Goal: Check status: Check status

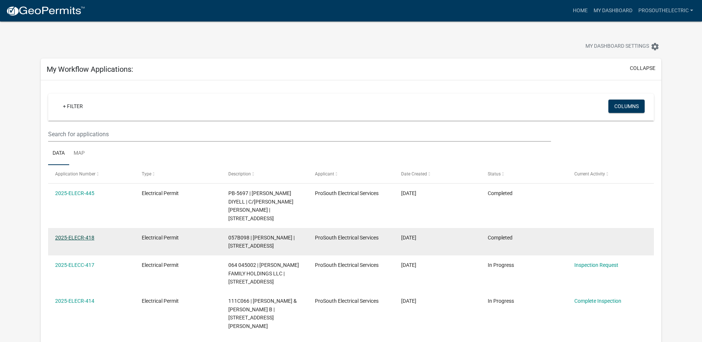
click at [65, 237] on link "2025-ELECR-418" at bounding box center [74, 238] width 39 height 6
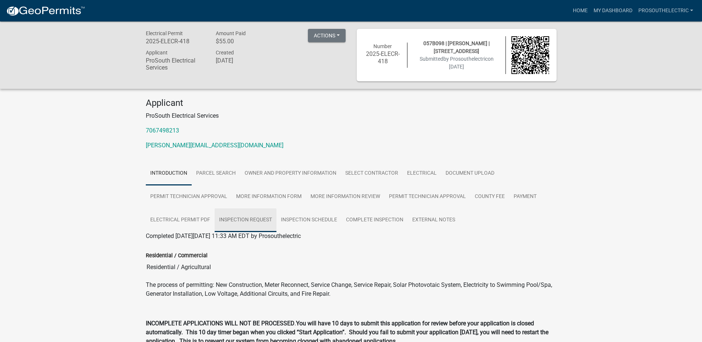
click at [254, 217] on link "Inspection Request" at bounding box center [246, 220] width 62 height 24
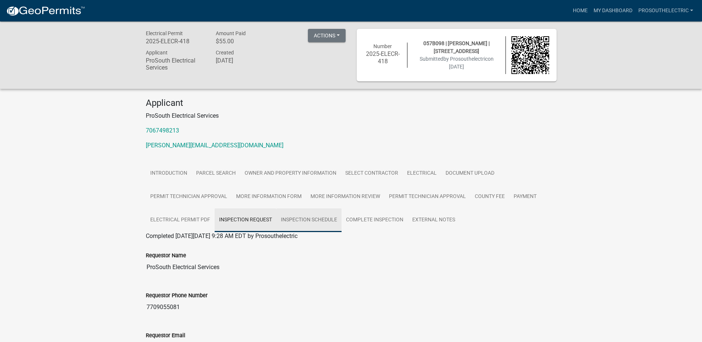
drag, startPoint x: 301, startPoint y: 217, endPoint x: 323, endPoint y: 216, distance: 21.9
click at [301, 216] on link "Inspection Schedule" at bounding box center [308, 220] width 65 height 24
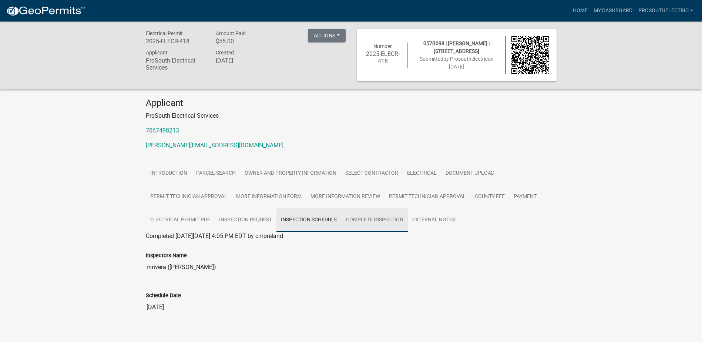
click at [358, 216] on link "Complete Inspection" at bounding box center [374, 220] width 66 height 24
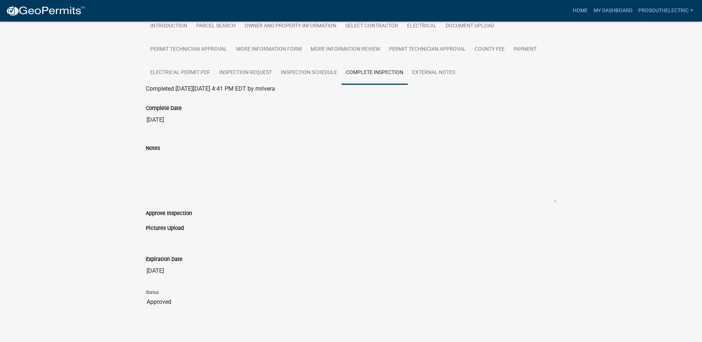
scroll to position [148, 0]
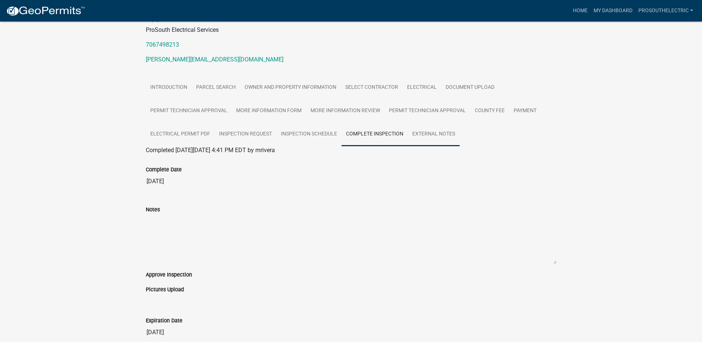
click at [422, 129] on link "External Notes" at bounding box center [434, 134] width 52 height 24
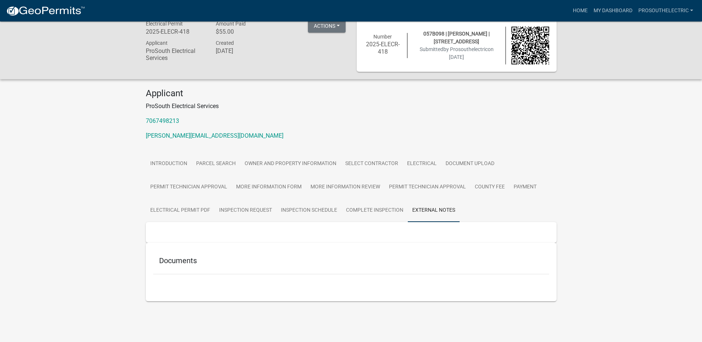
scroll to position [0, 0]
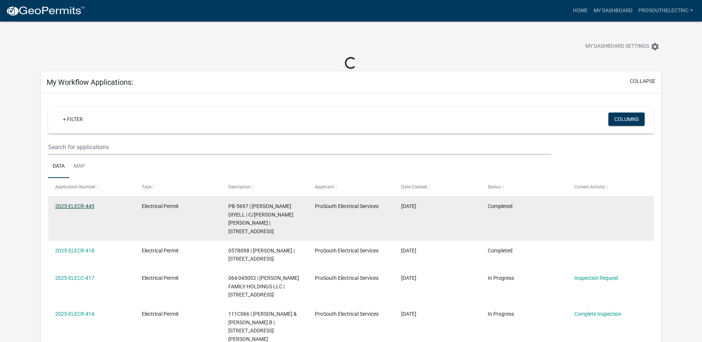
click at [65, 204] on link "2025-ELECR-445" at bounding box center [74, 206] width 39 height 6
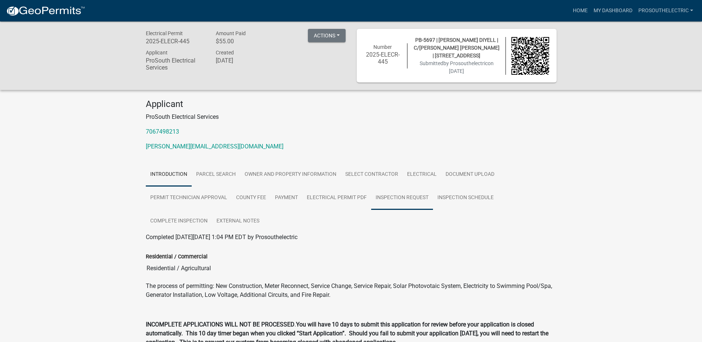
click at [388, 194] on link "Inspection Request" at bounding box center [402, 198] width 62 height 24
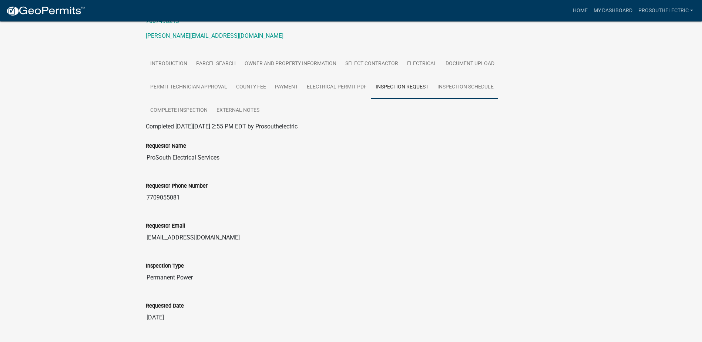
click at [442, 87] on link "Inspection Schedule" at bounding box center [465, 87] width 65 height 24
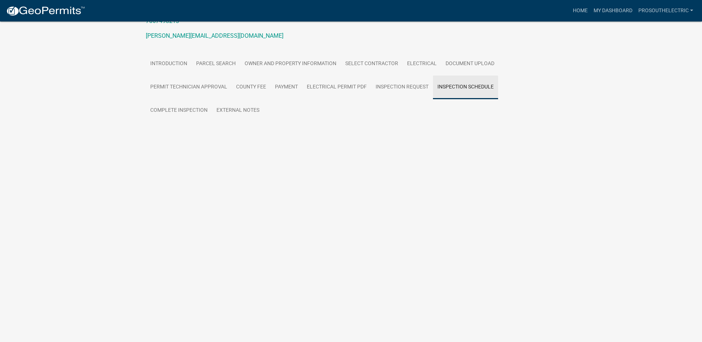
scroll to position [21, 0]
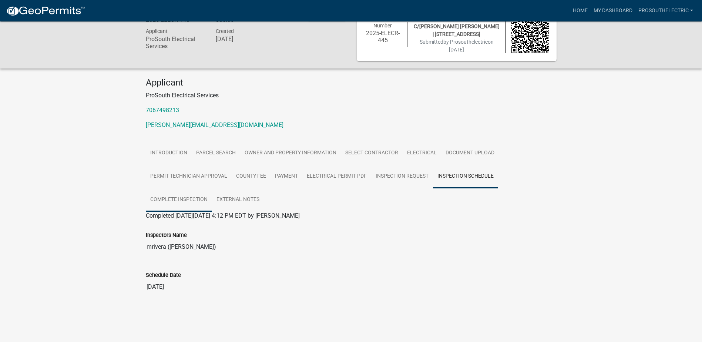
click at [178, 196] on link "Complete Inspection" at bounding box center [179, 200] width 66 height 24
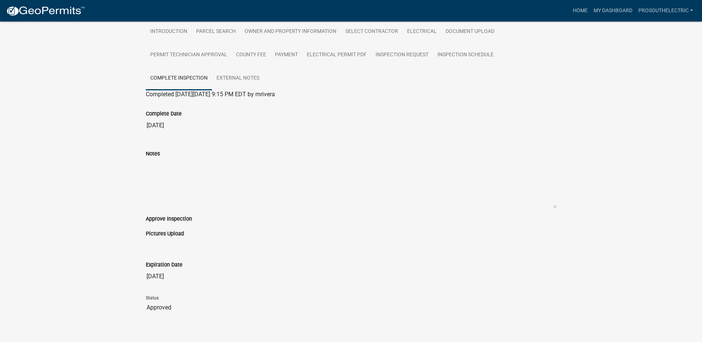
scroll to position [153, 0]
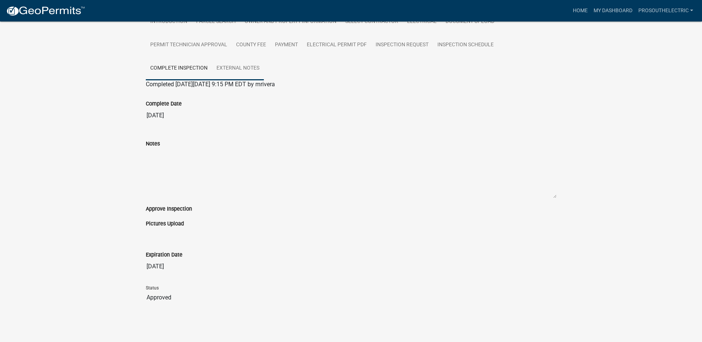
click at [241, 74] on link "External Notes" at bounding box center [238, 69] width 52 height 24
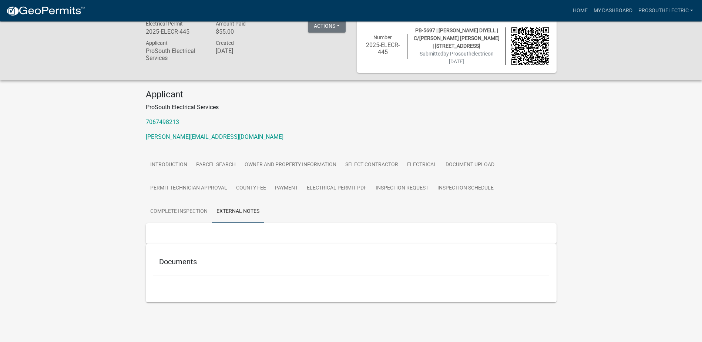
scroll to position [0, 0]
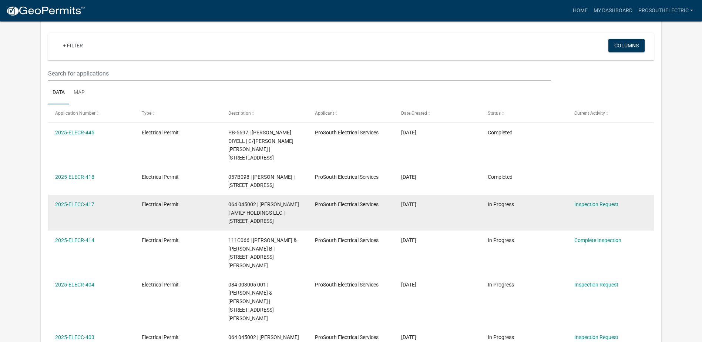
scroll to position [61, 0]
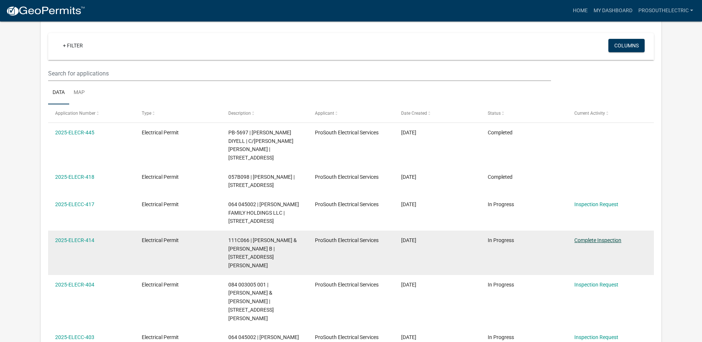
click at [608, 240] on link "Complete Inspection" at bounding box center [597, 240] width 47 height 6
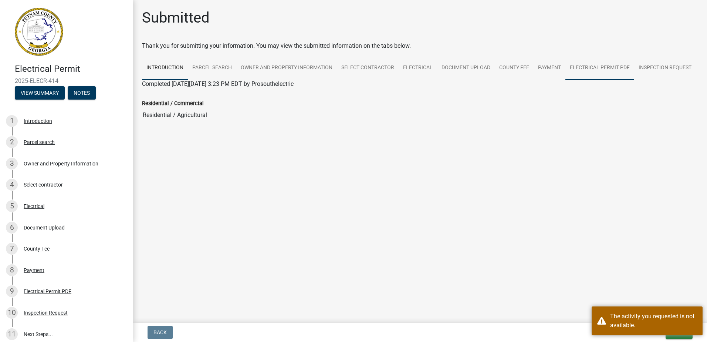
click at [599, 67] on link "Electrical Permit PDF" at bounding box center [600, 68] width 69 height 24
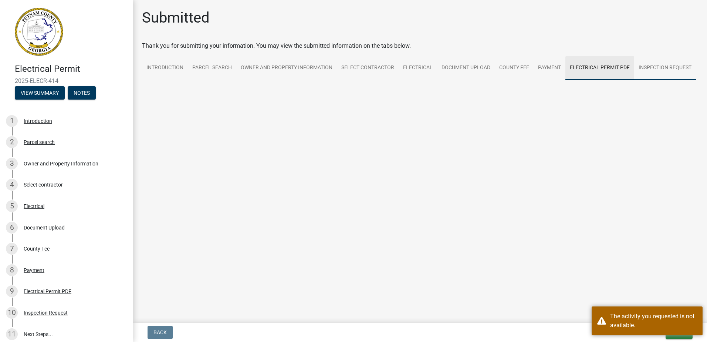
click at [666, 69] on link "Inspection Request" at bounding box center [665, 68] width 62 height 24
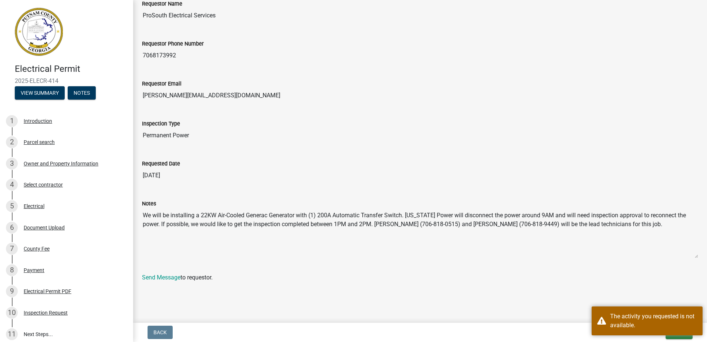
scroll to position [123, 0]
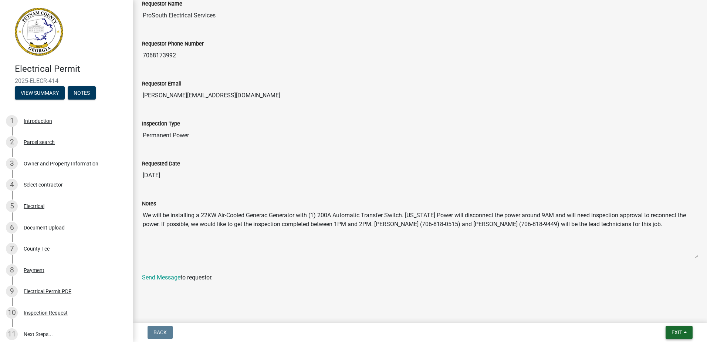
click at [680, 329] on button "Exit" at bounding box center [679, 332] width 27 height 13
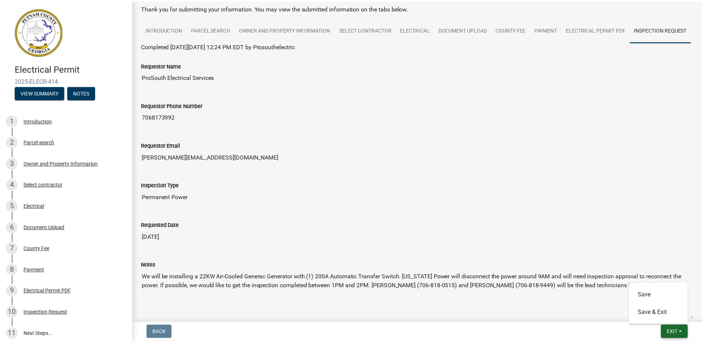
scroll to position [0, 0]
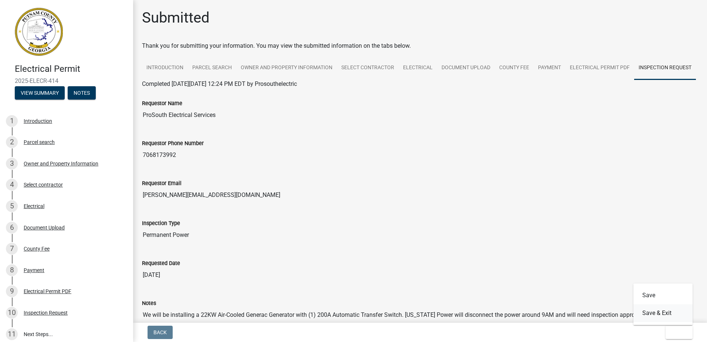
click at [653, 316] on button "Save & Exit" at bounding box center [663, 313] width 59 height 18
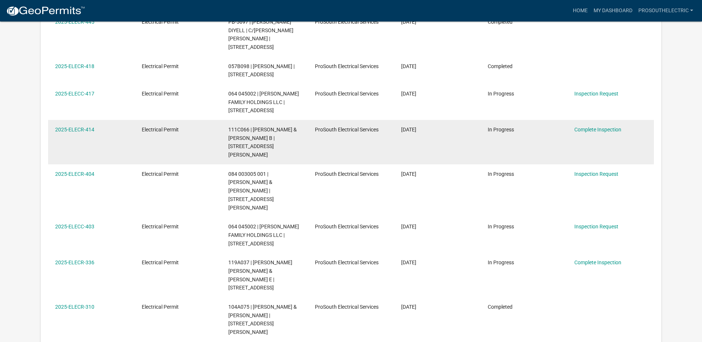
scroll to position [185, 0]
click at [614, 129] on link "Complete Inspection" at bounding box center [597, 129] width 47 height 6
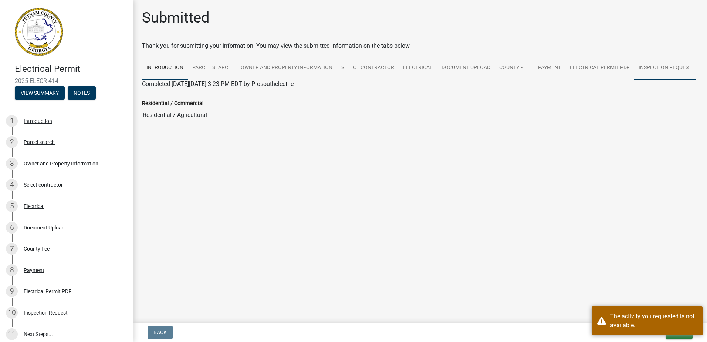
click at [643, 64] on link "Inspection Request" at bounding box center [665, 68] width 62 height 24
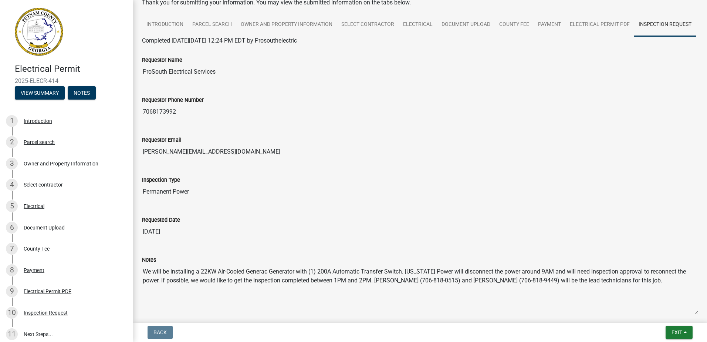
scroll to position [123, 0]
